Goal: Information Seeking & Learning: Compare options

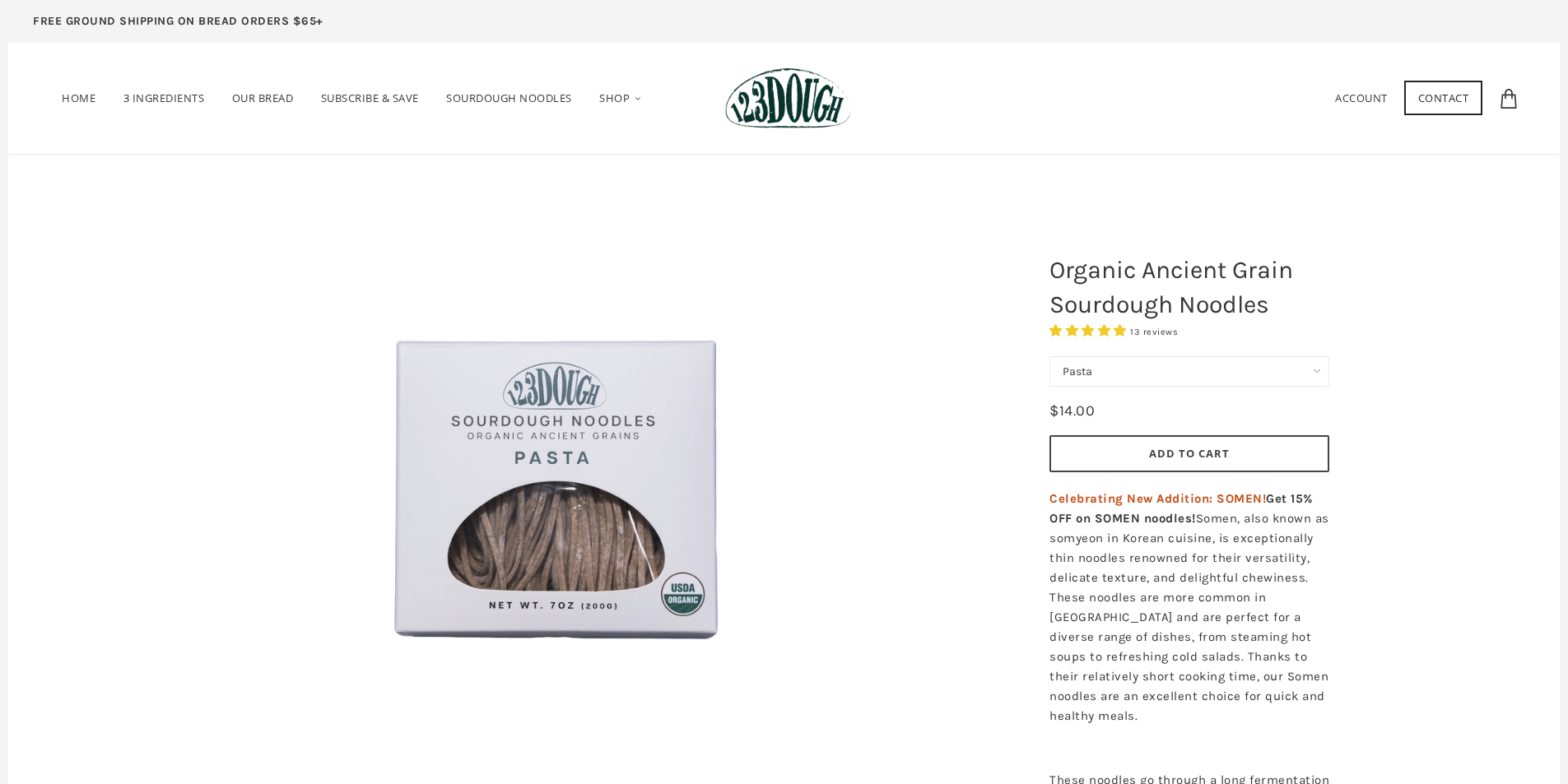
click at [1318, 375] on select "Pasta Ramen Somen" at bounding box center [1190, 371] width 280 height 30
click at [1050, 356] on select "Pasta Ramen Somen" at bounding box center [1190, 371] width 280 height 30
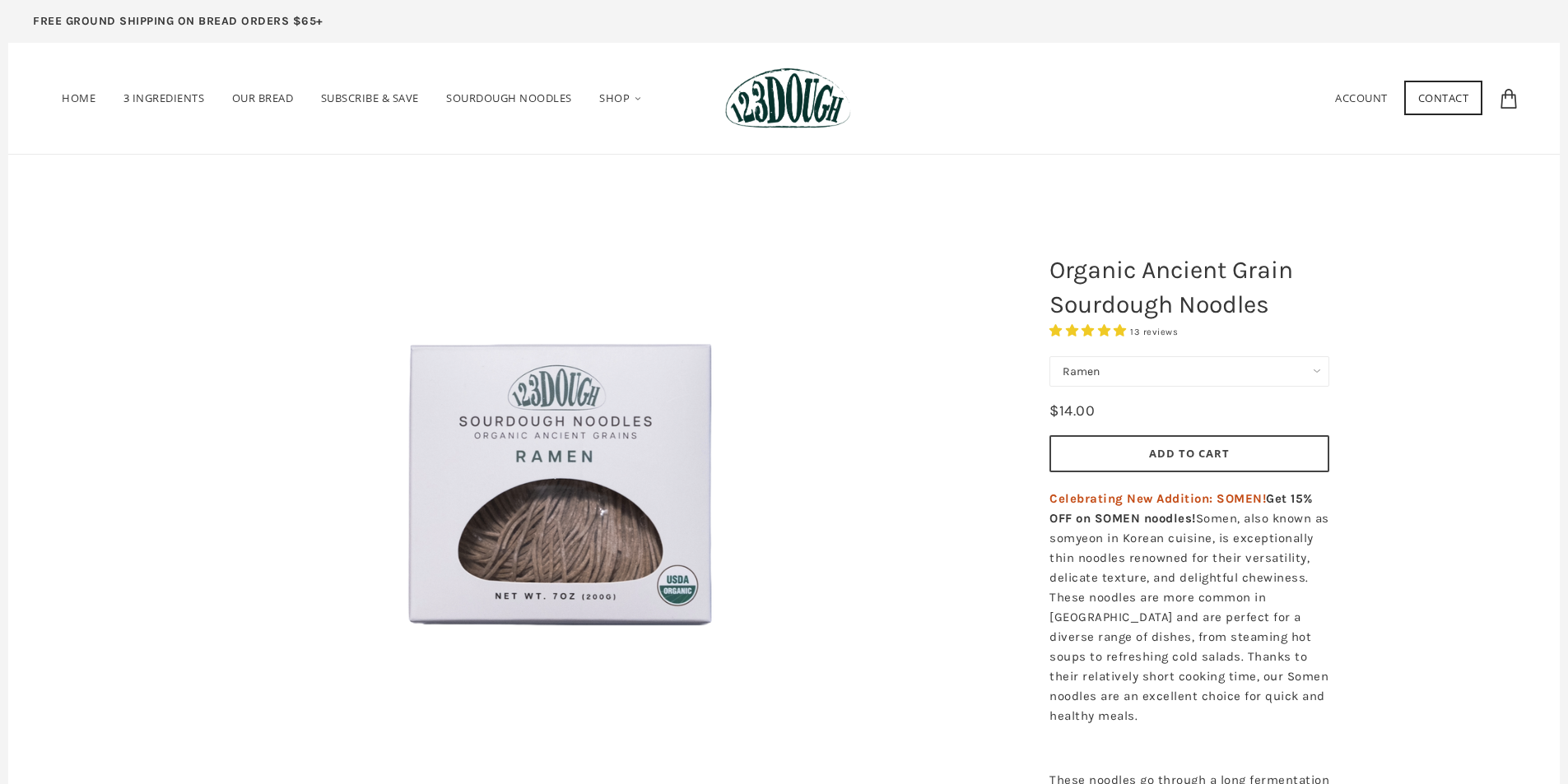
click at [1298, 380] on select "Pasta Ramen Somen" at bounding box center [1190, 371] width 280 height 30
click at [1050, 356] on select "Pasta Ramen Somen" at bounding box center [1190, 371] width 280 height 30
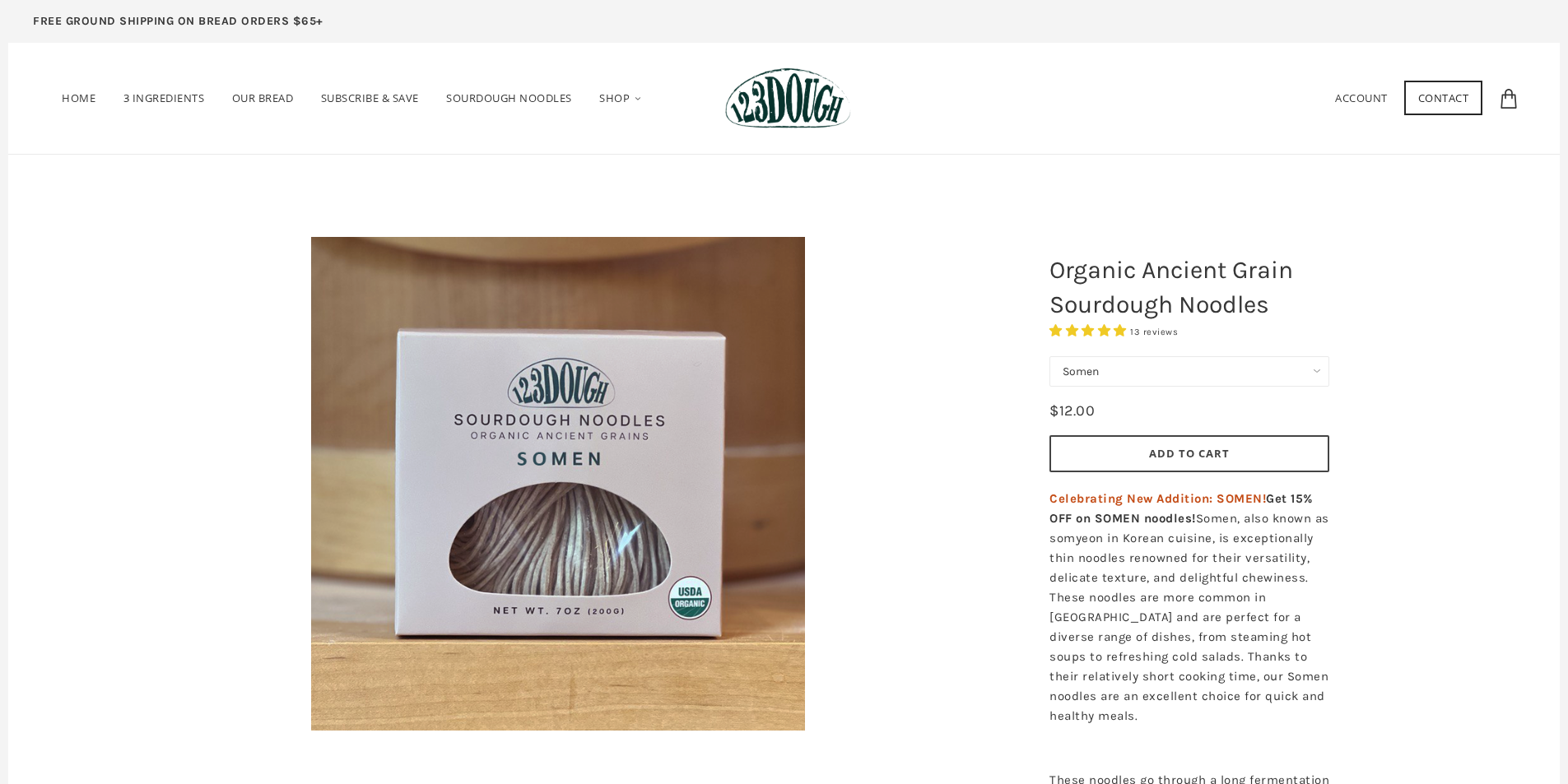
click at [1216, 378] on select "Pasta Ramen Somen" at bounding box center [1190, 371] width 280 height 30
click at [1050, 356] on select "Pasta Ramen Somen" at bounding box center [1190, 371] width 280 height 30
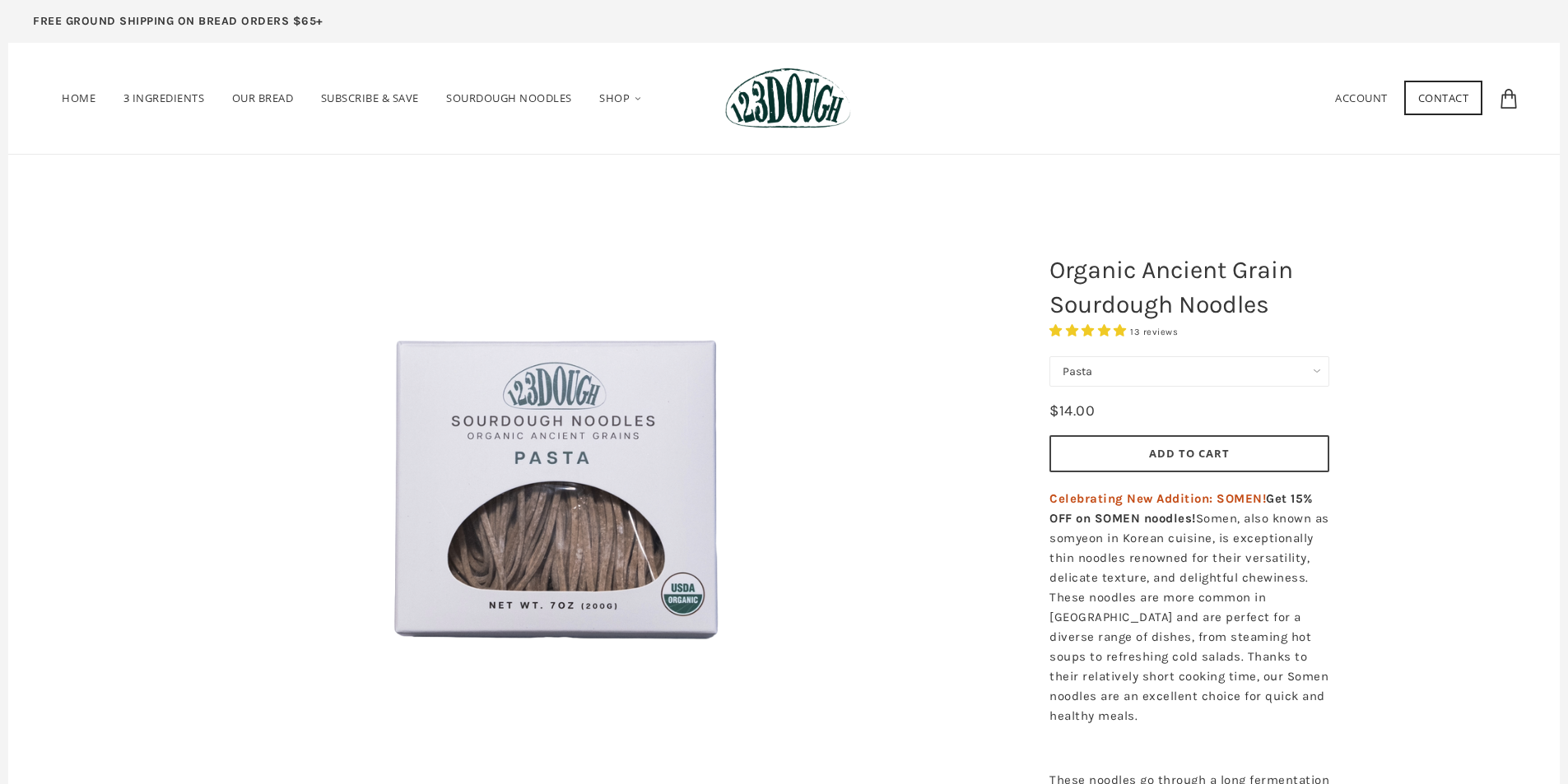
click at [1189, 374] on select "Pasta Ramen Somen" at bounding box center [1190, 371] width 280 height 30
click at [1050, 356] on select "Pasta Ramen Somen" at bounding box center [1190, 371] width 280 height 30
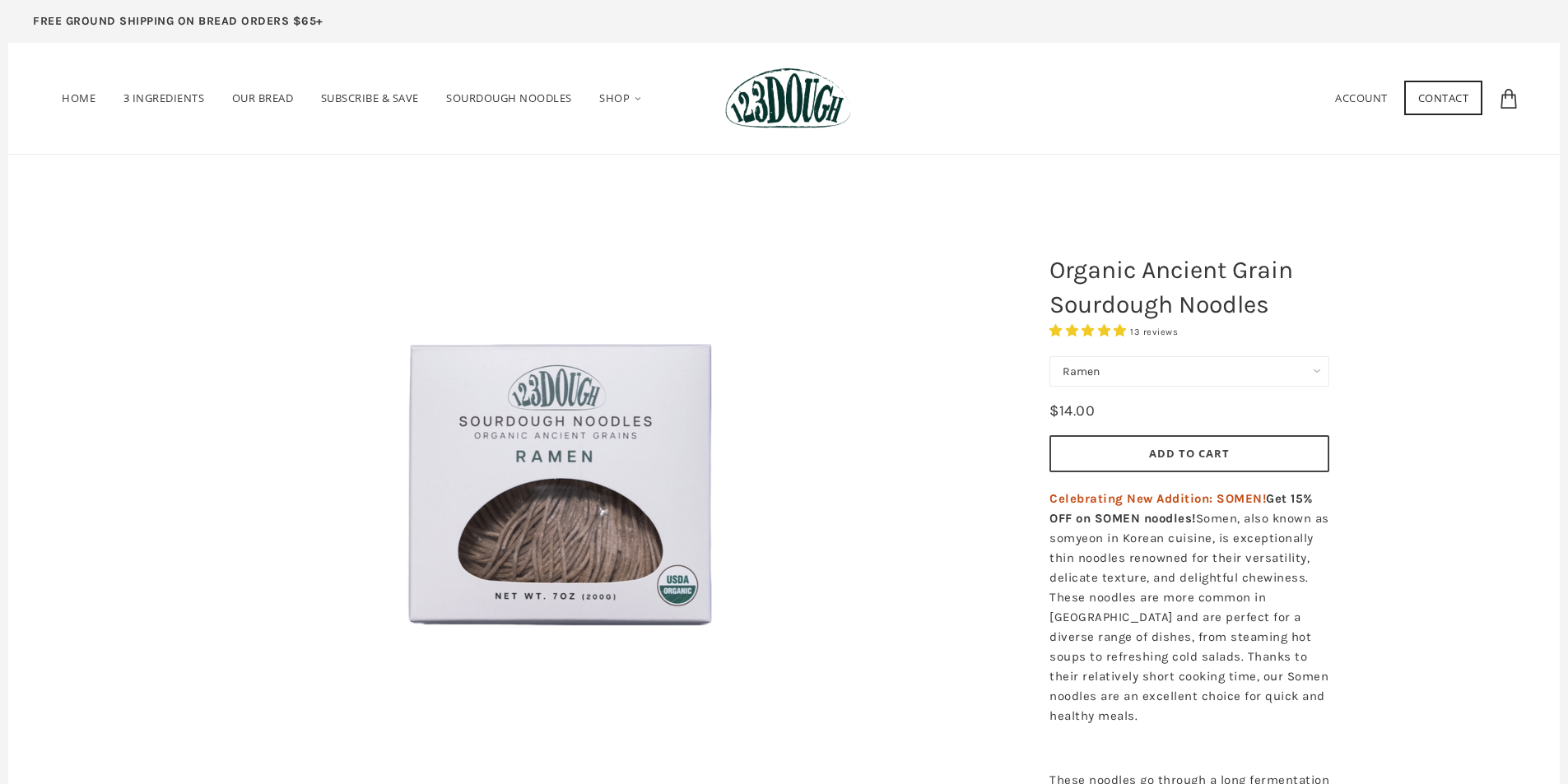
click at [1164, 384] on select "Pasta Ramen Somen" at bounding box center [1190, 371] width 280 height 30
select select "Somen"
click at [1050, 356] on select "Pasta Ramen Somen" at bounding box center [1190, 371] width 280 height 30
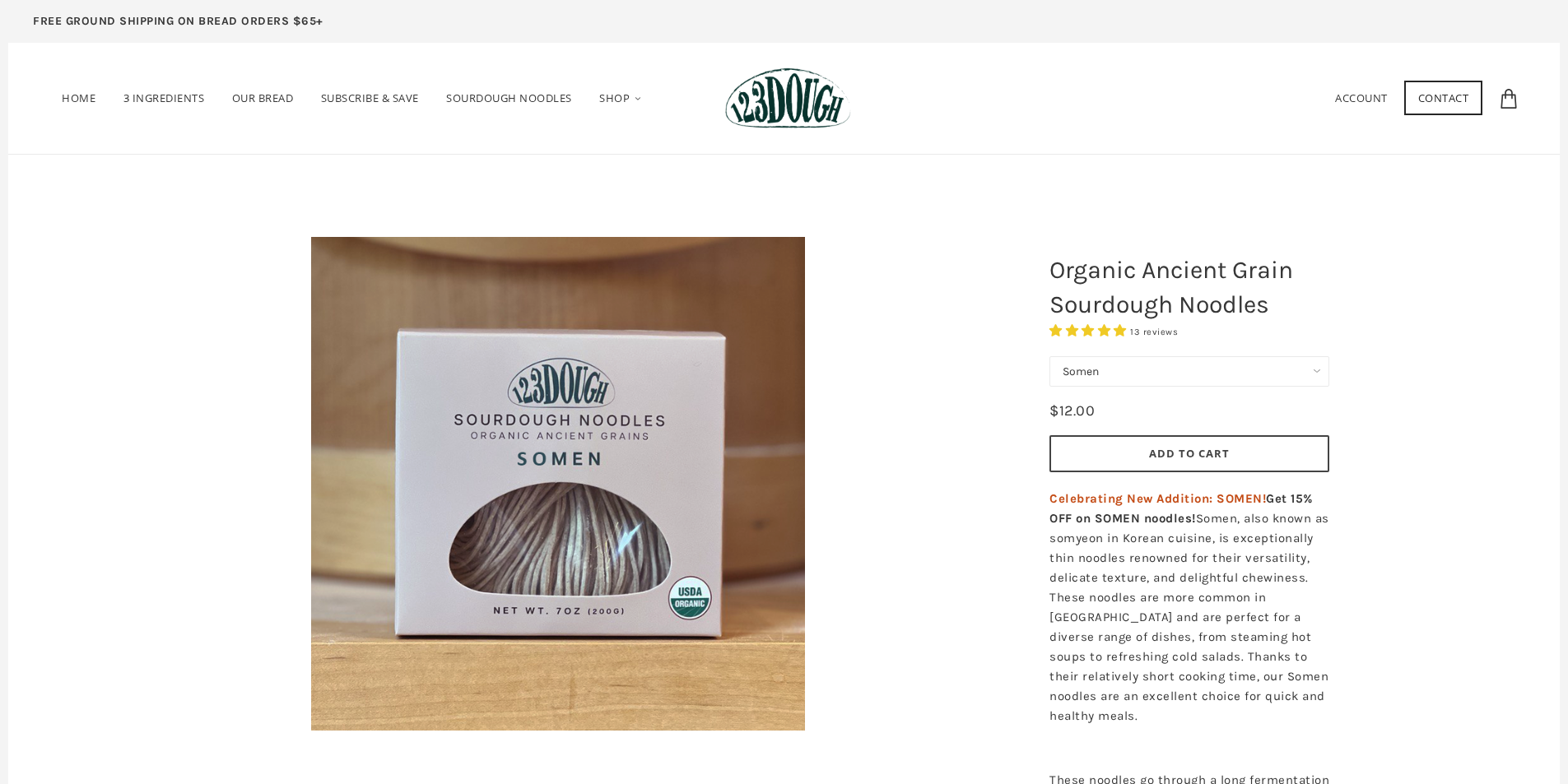
click at [1135, 378] on select "Pasta Ramen Somen" at bounding box center [1190, 371] width 280 height 30
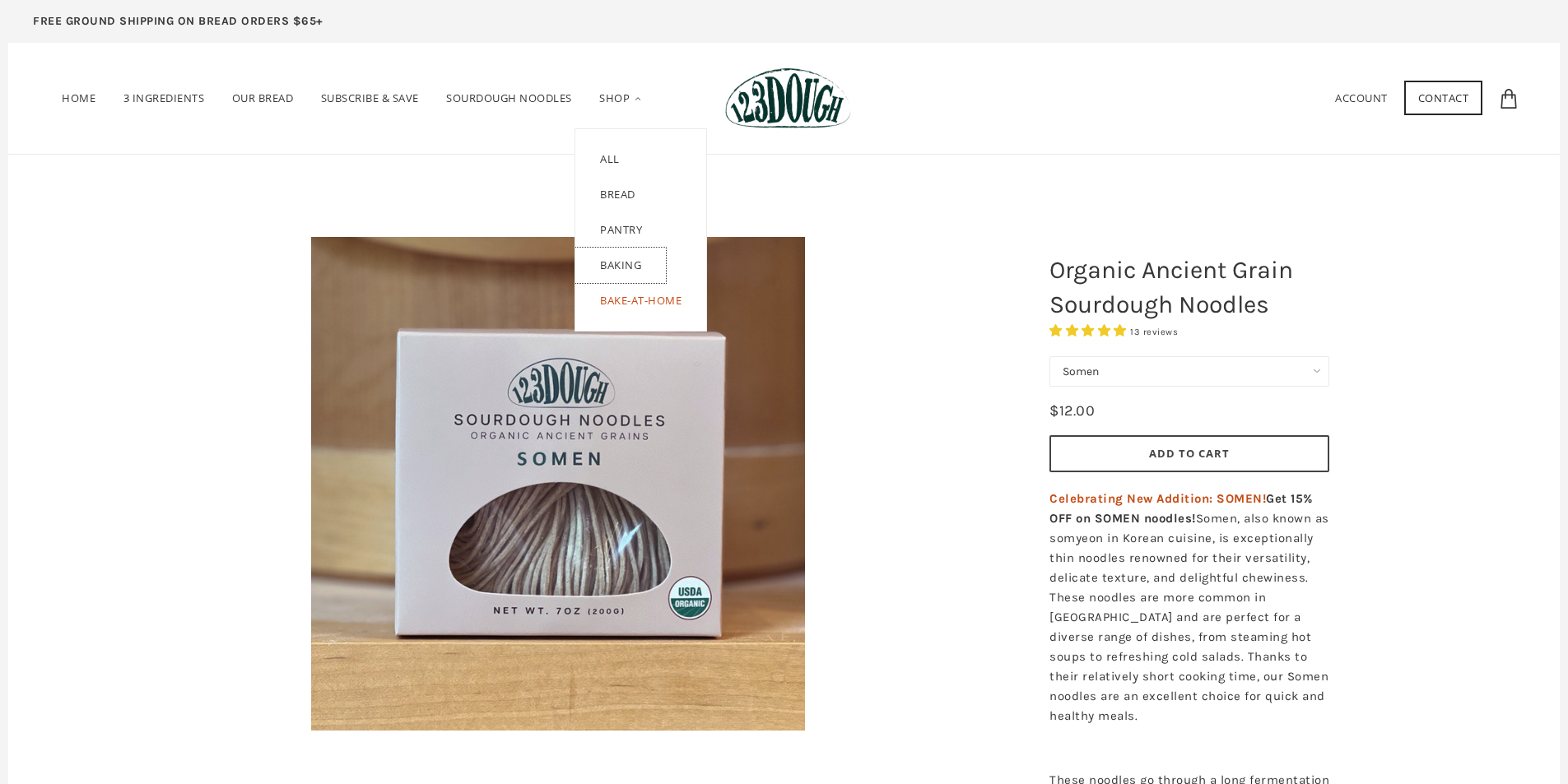
click at [631, 270] on link "Baking" at bounding box center [620, 265] width 90 height 35
